Goal: Transaction & Acquisition: Obtain resource

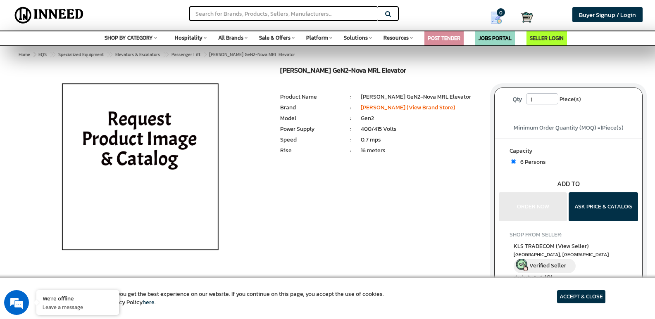
click at [596, 212] on button "ASK PRICE & CATALOG" at bounding box center [603, 207] width 69 height 29
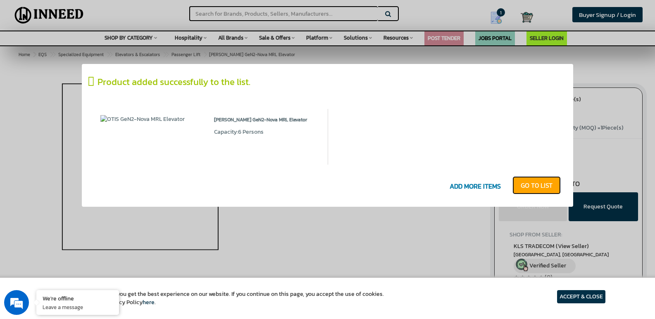
click at [547, 183] on link "GO T0 LIST" at bounding box center [536, 185] width 48 height 18
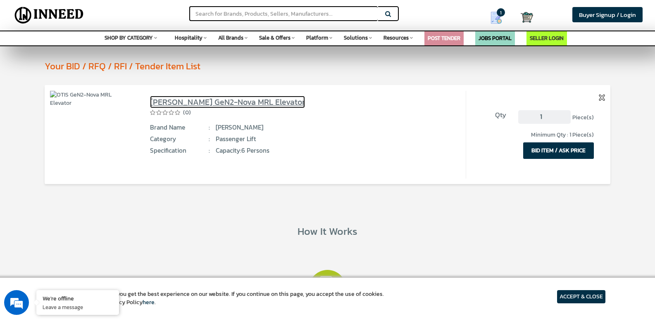
click at [169, 102] on link "[PERSON_NAME] GeN2-Nova MRL Elevator" at bounding box center [227, 102] width 155 height 12
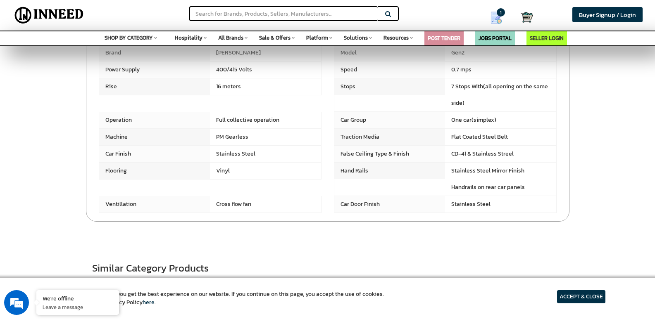
scroll to position [273, 0]
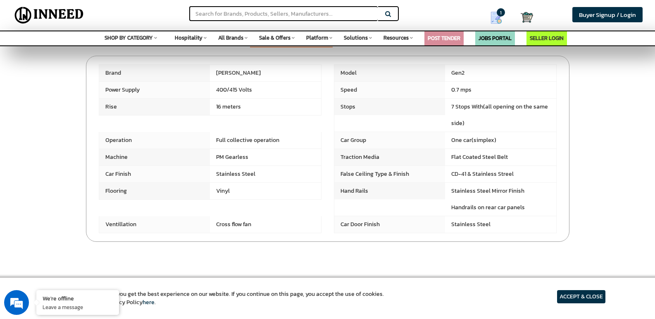
click at [633, 168] on section "Product Specification Ratings & Reviews Brand" at bounding box center [327, 131] width 655 height 223
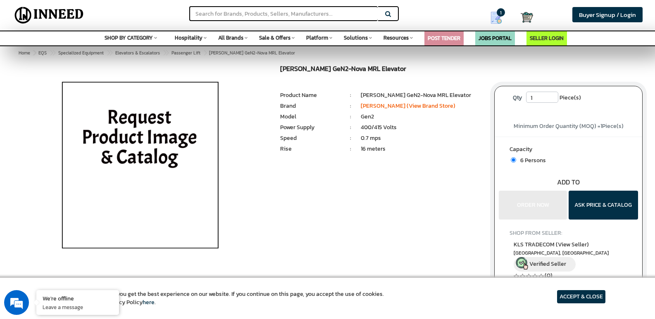
scroll to position [0, 0]
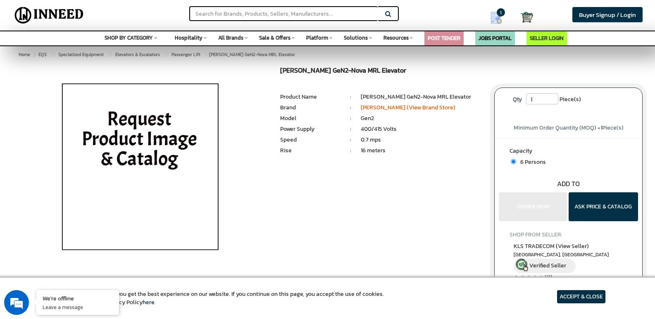
click at [395, 40] on span "Resources" at bounding box center [395, 38] width 25 height 8
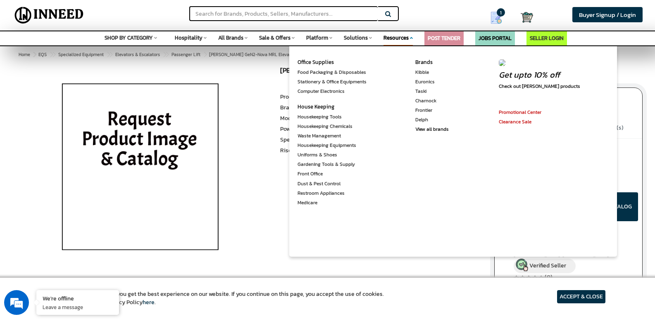
click at [390, 36] on span "Resources" at bounding box center [395, 38] width 25 height 8
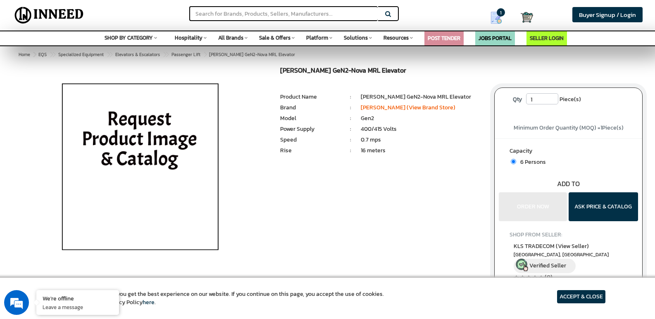
click at [390, 36] on span "Resources" at bounding box center [395, 38] width 25 height 8
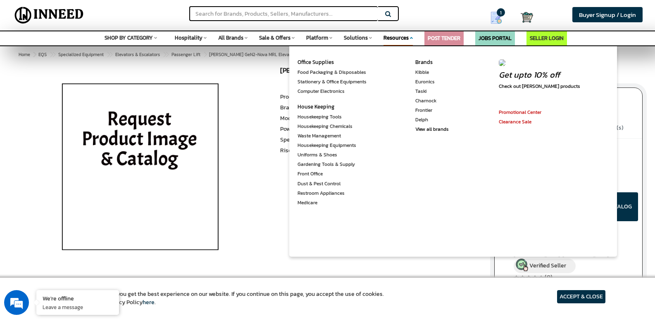
click at [137, 16] on div "Search" at bounding box center [207, 10] width 218 height 21
